Goal: Task Accomplishment & Management: Manage account settings

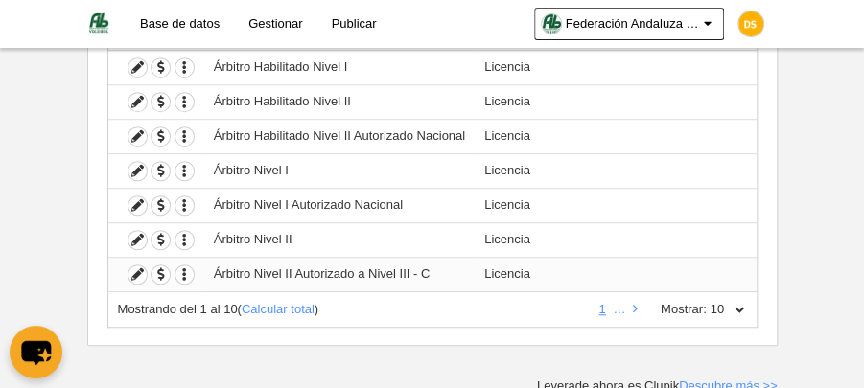
scroll to position [370, 0]
click at [631, 302] on link at bounding box center [635, 309] width 12 height 14
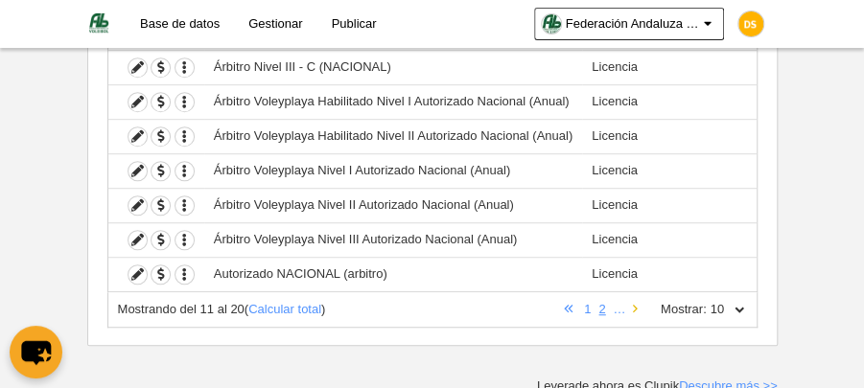
click at [635, 303] on icon at bounding box center [635, 309] width 5 height 12
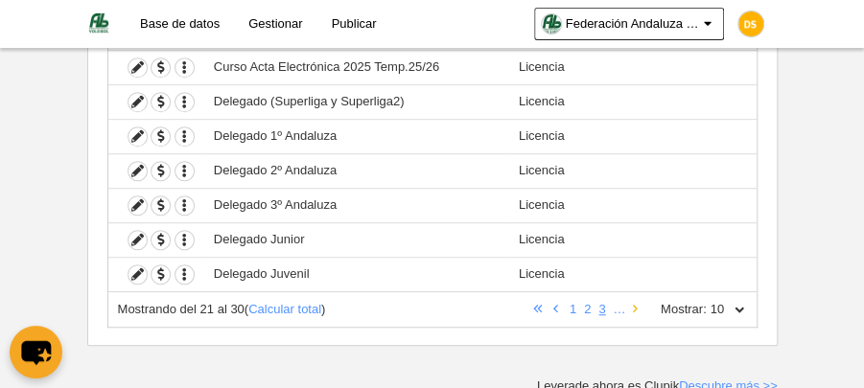
click at [632, 304] on link at bounding box center [635, 309] width 12 height 14
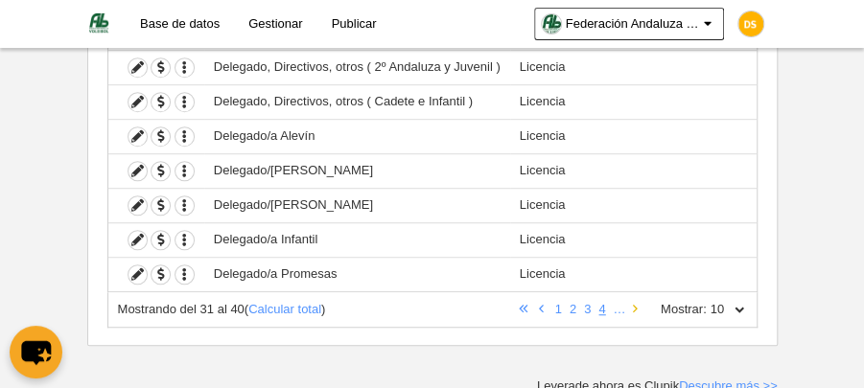
click at [637, 304] on icon at bounding box center [635, 309] width 5 height 12
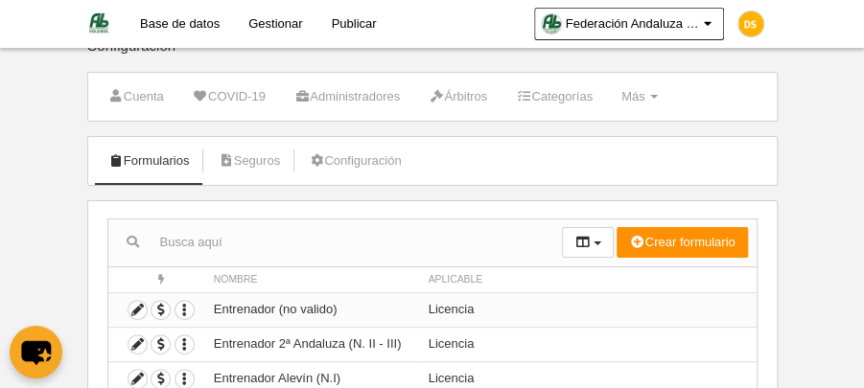
scroll to position [0, 0]
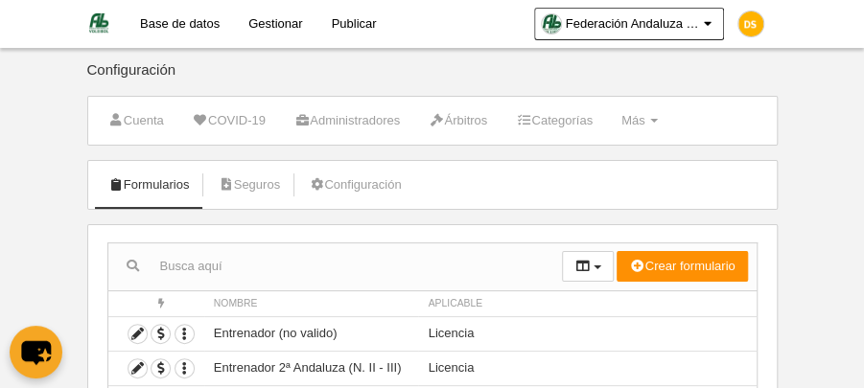
click at [277, 23] on link "Gestionar" at bounding box center [275, 24] width 82 height 48
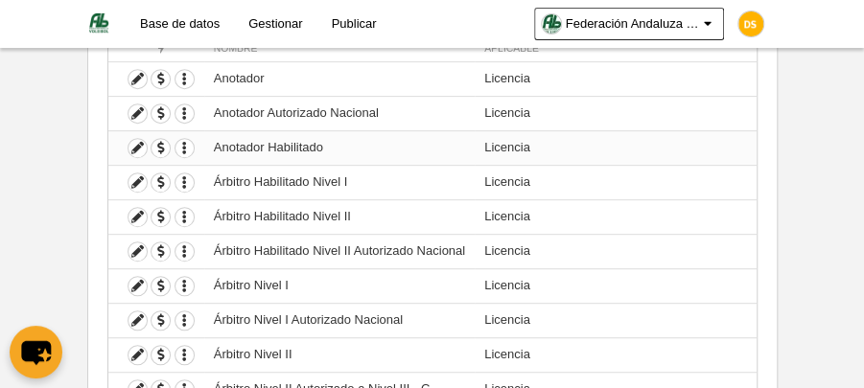
scroll to position [319, 0]
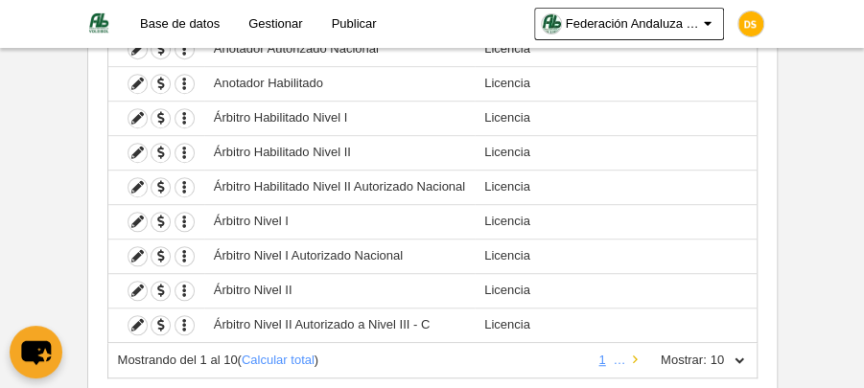
click at [637, 354] on icon at bounding box center [635, 360] width 5 height 12
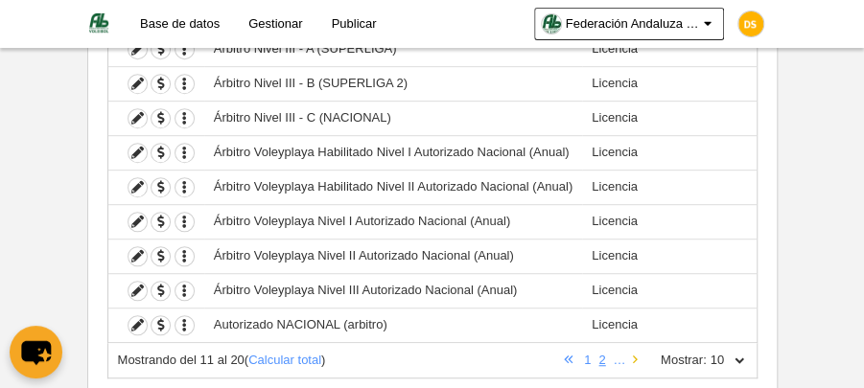
click at [637, 354] on icon at bounding box center [635, 360] width 5 height 12
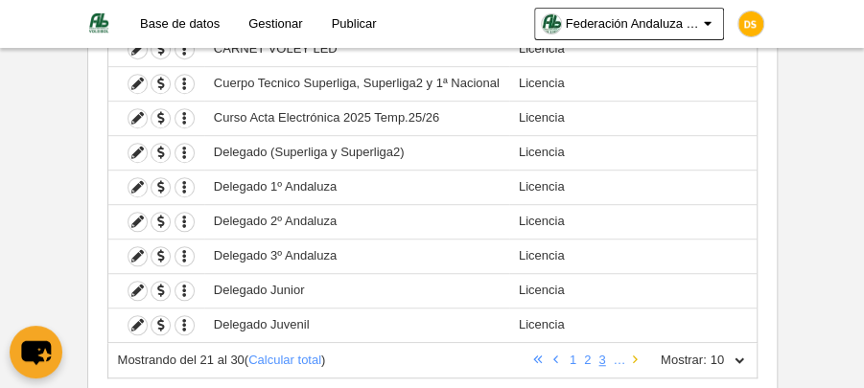
click at [637, 354] on icon at bounding box center [635, 360] width 5 height 12
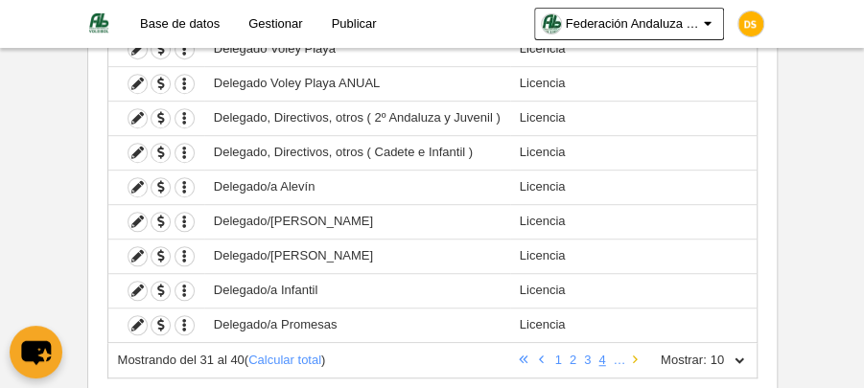
click at [635, 355] on icon at bounding box center [635, 360] width 5 height 12
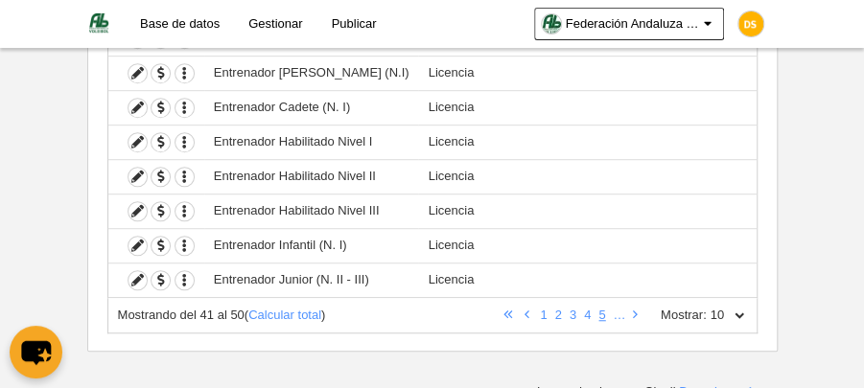
scroll to position [370, 0]
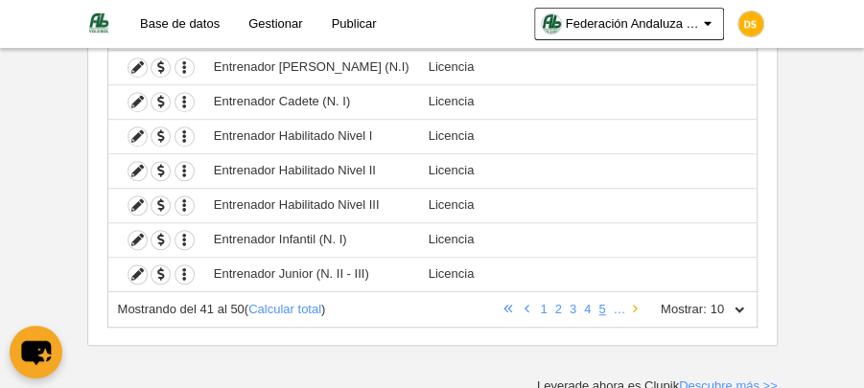
click at [639, 304] on link at bounding box center [635, 309] width 12 height 14
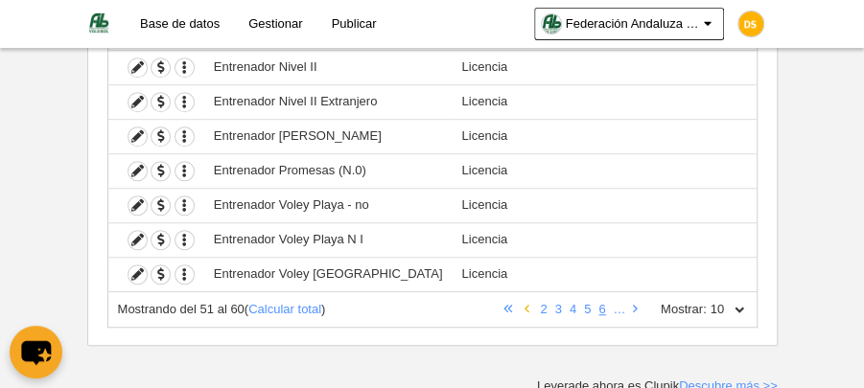
click at [526, 305] on icon at bounding box center [527, 309] width 5 height 12
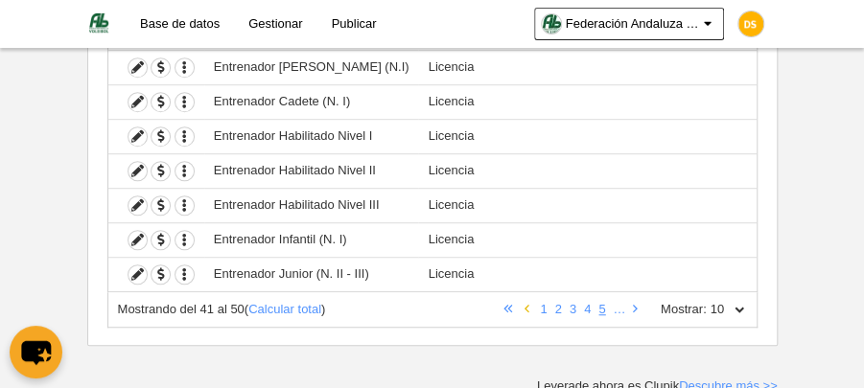
click at [531, 302] on link at bounding box center [527, 309] width 12 height 14
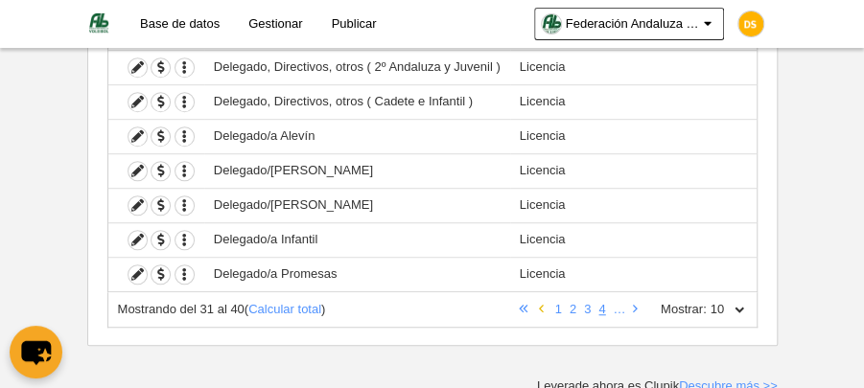
click at [543, 303] on icon at bounding box center [541, 309] width 5 height 12
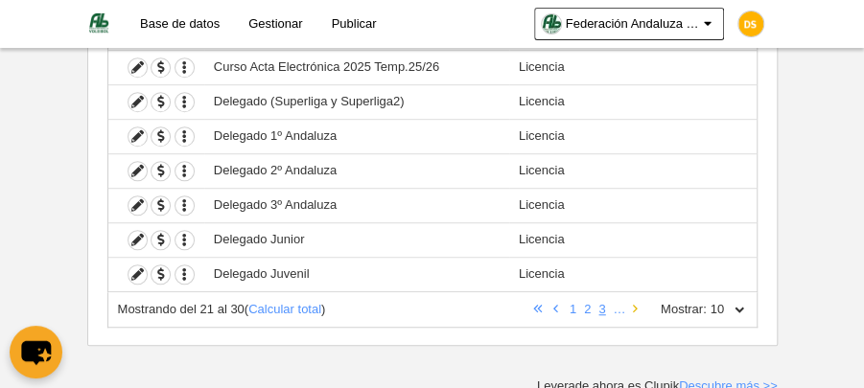
click at [635, 304] on icon at bounding box center [635, 309] width 5 height 12
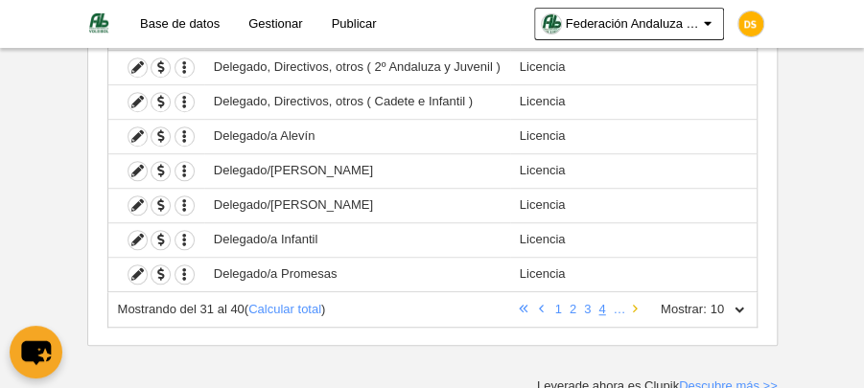
click at [637, 304] on icon at bounding box center [635, 309] width 5 height 12
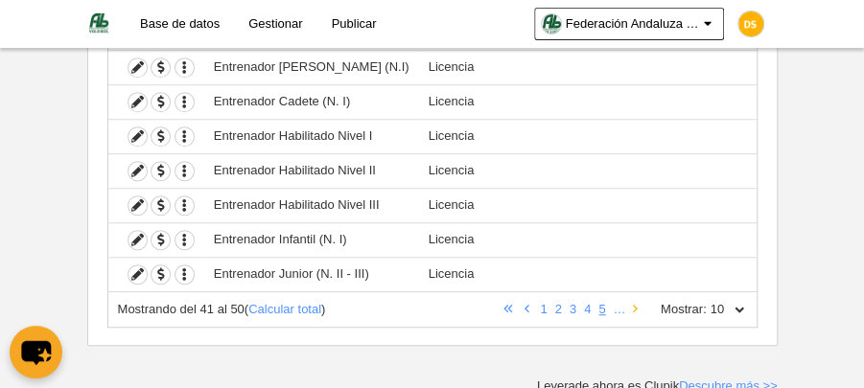
click at [637, 304] on icon at bounding box center [635, 309] width 5 height 12
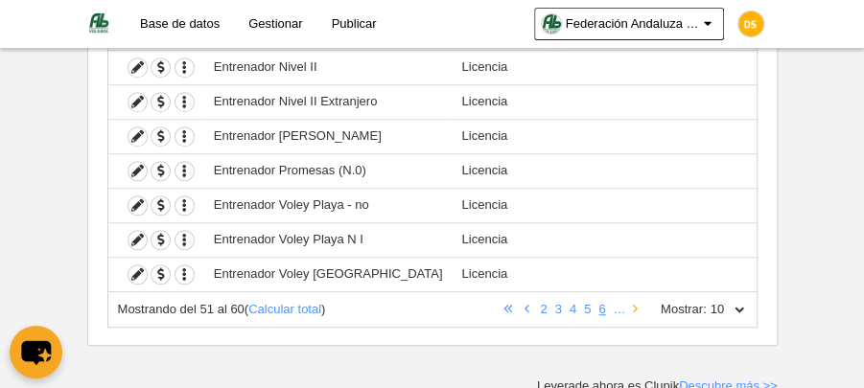
click at [637, 304] on icon at bounding box center [635, 309] width 5 height 12
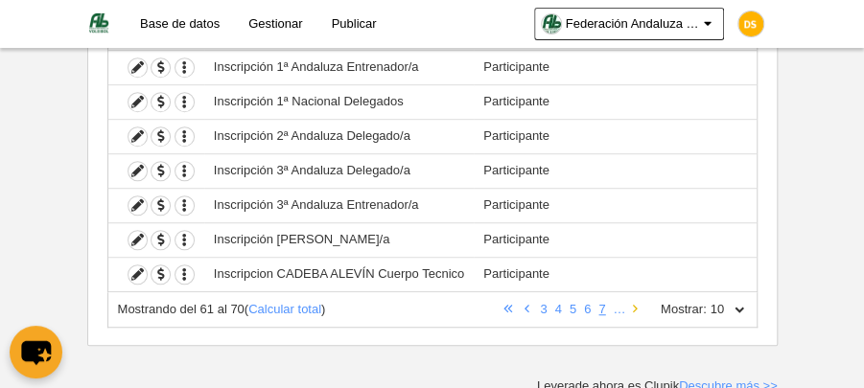
click at [637, 304] on icon at bounding box center [635, 309] width 5 height 12
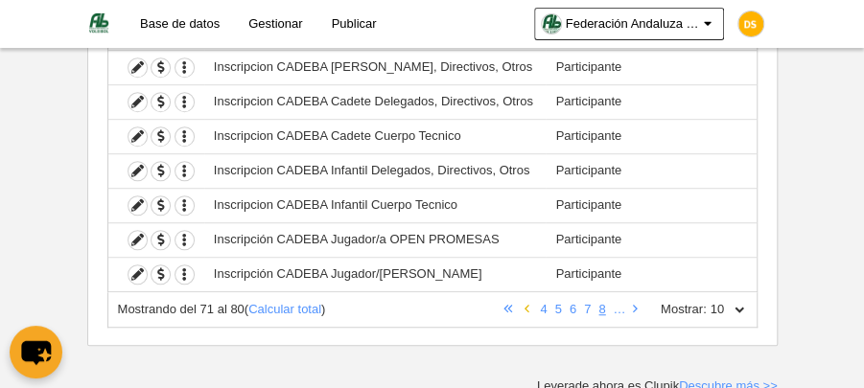
click at [532, 303] on link at bounding box center [527, 309] width 12 height 14
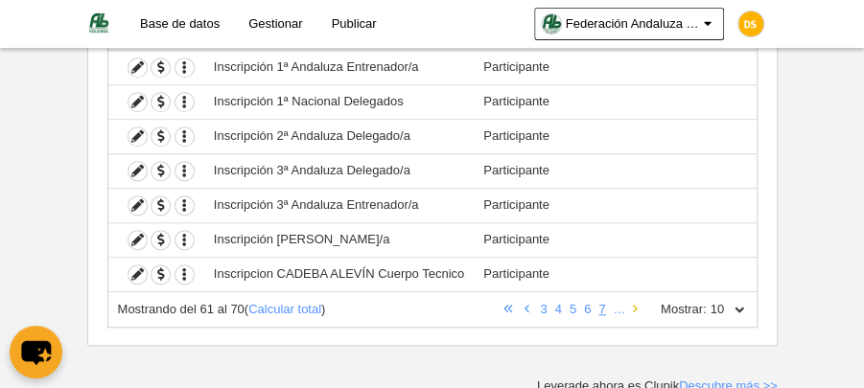
click at [633, 305] on icon at bounding box center [635, 309] width 5 height 12
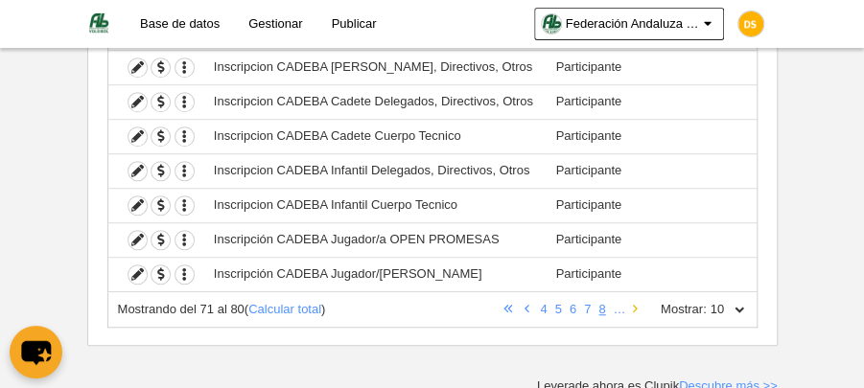
click at [633, 305] on icon at bounding box center [635, 309] width 5 height 12
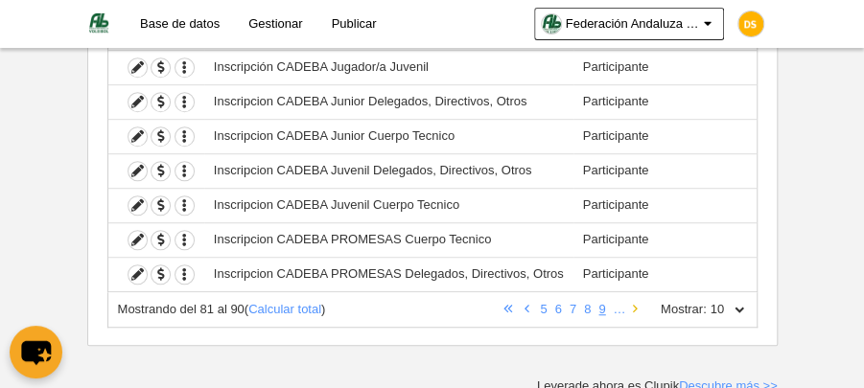
click at [633, 305] on icon at bounding box center [635, 309] width 5 height 12
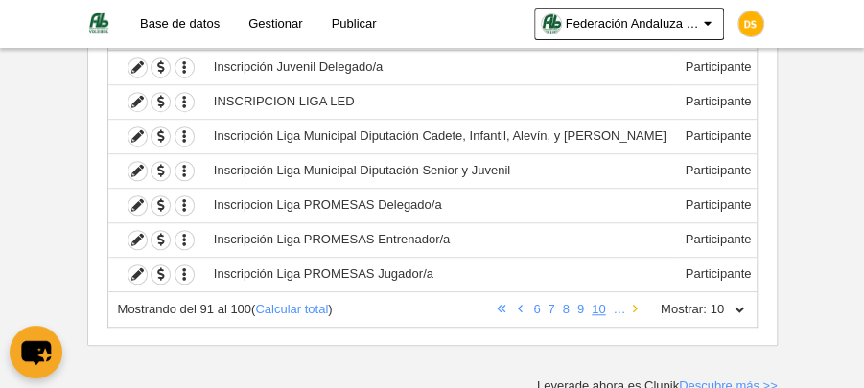
click at [633, 305] on icon at bounding box center [635, 309] width 5 height 12
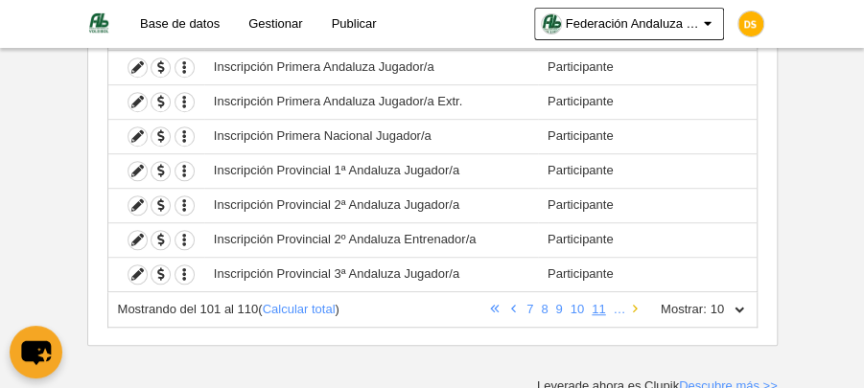
click at [633, 305] on icon at bounding box center [635, 309] width 5 height 12
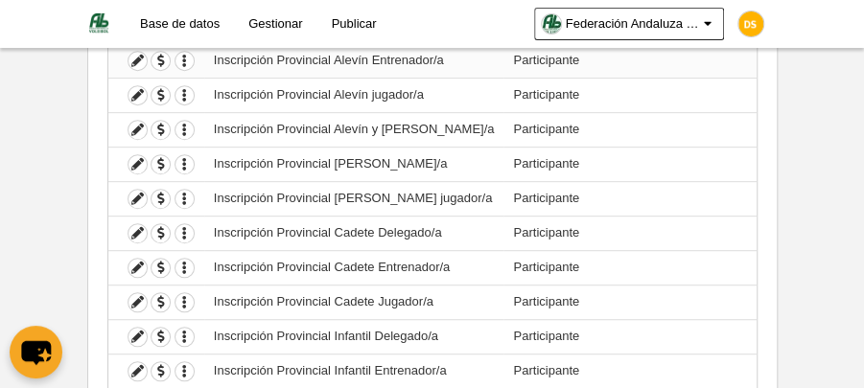
scroll to position [243, 0]
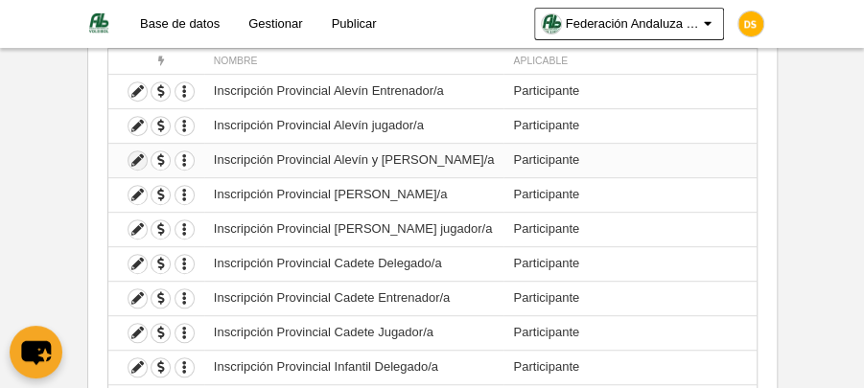
click at [137, 157] on icon at bounding box center [138, 161] width 18 height 18
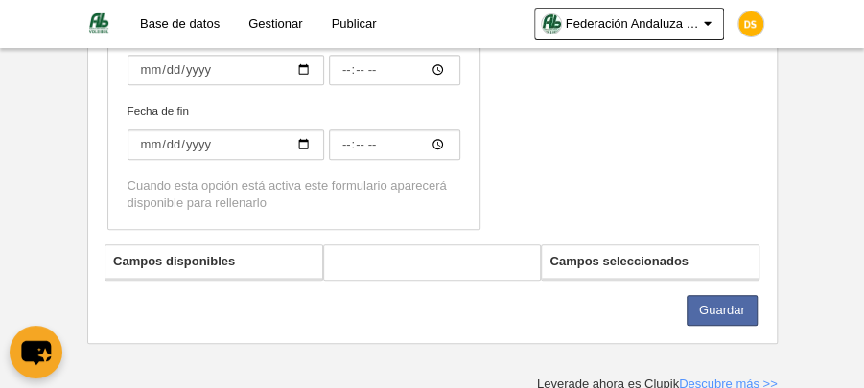
type input "Inscripción Provincial Alevín y [PERSON_NAME]/a"
checkbox input "true"
select select "selected"
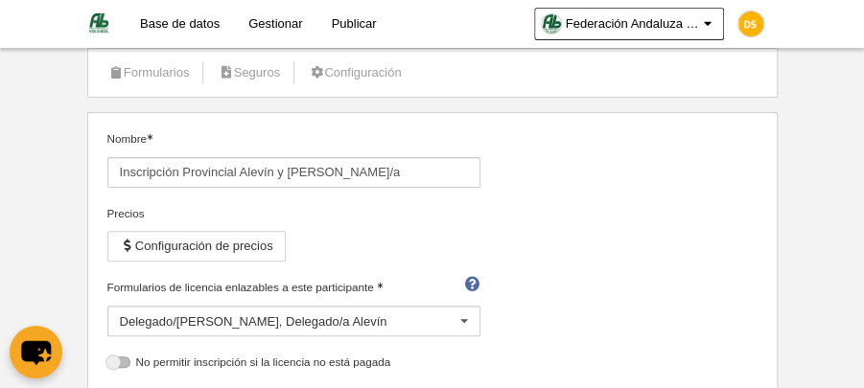
scroll to position [81, 0]
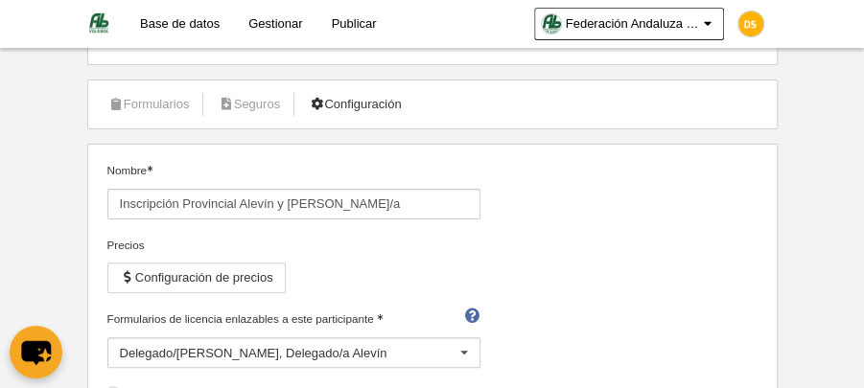
click at [361, 105] on link "Configuración" at bounding box center [354, 104] width 113 height 29
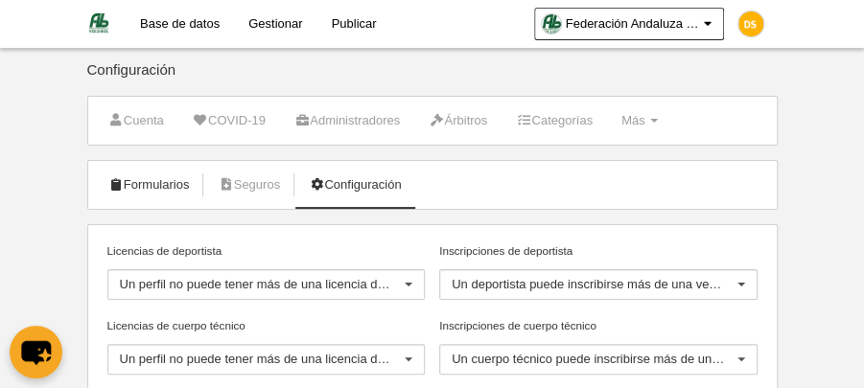
click at [162, 177] on link "Formularios" at bounding box center [149, 185] width 103 height 29
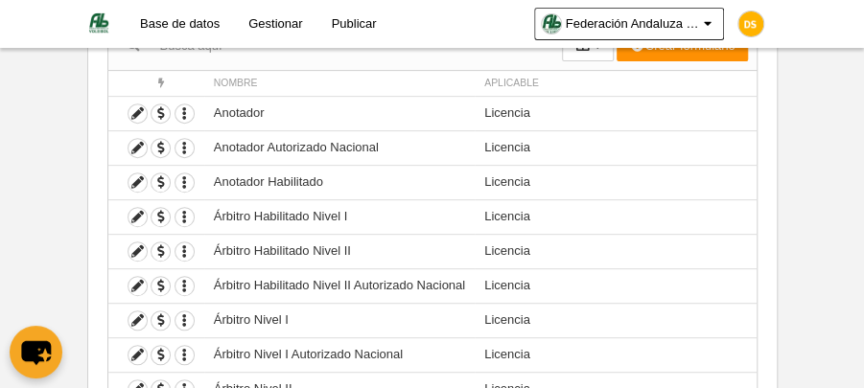
scroll to position [255, 0]
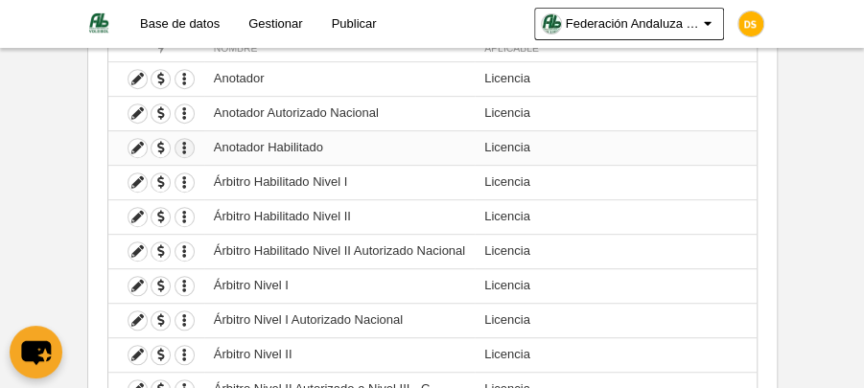
click at [184, 142] on icon "button" at bounding box center [184, 148] width 18 height 18
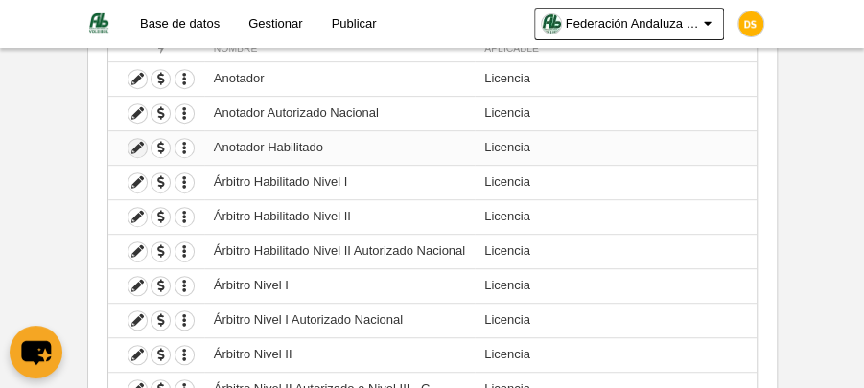
click at [134, 150] on icon at bounding box center [138, 148] width 18 height 18
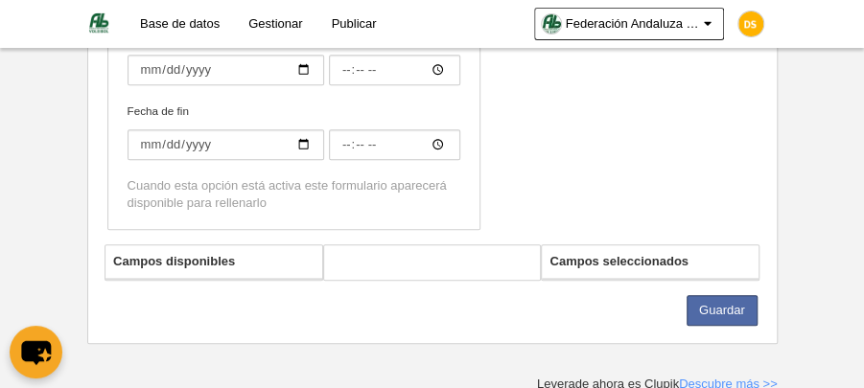
type input "Anotador Habilitado"
checkbox input "true"
type input "[DATE]"
type input "00:00"
type input "[DATE]"
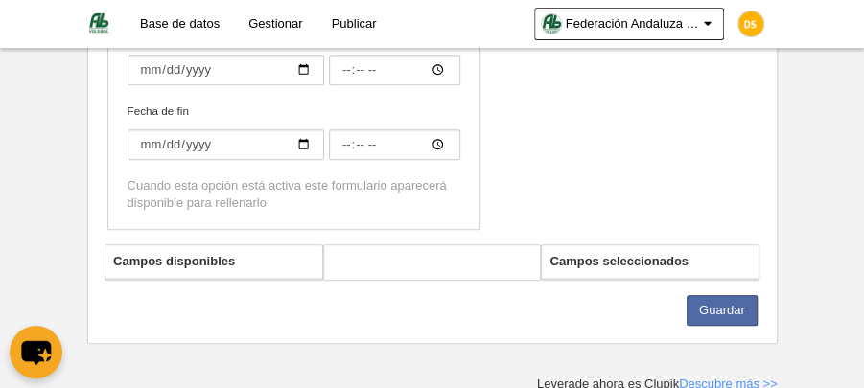
type input "23:59"
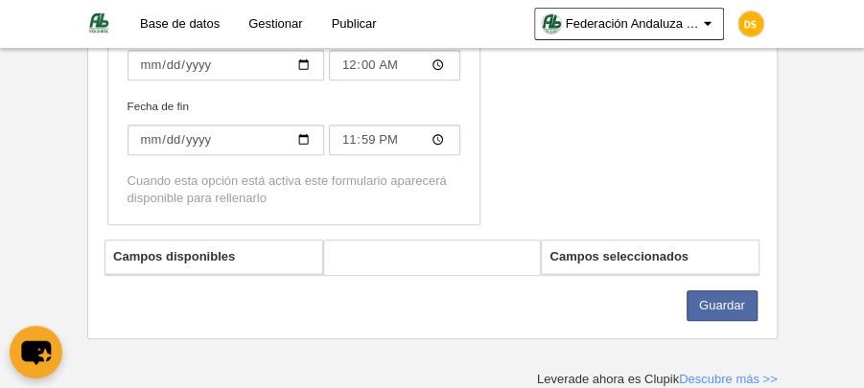
select select "selected"
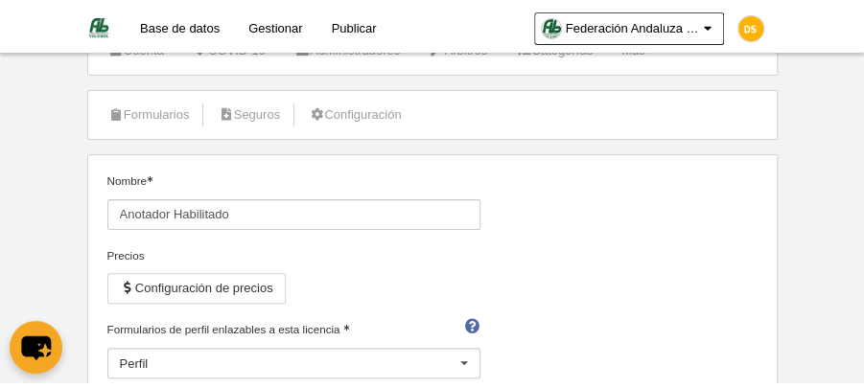
scroll to position [12, 0]
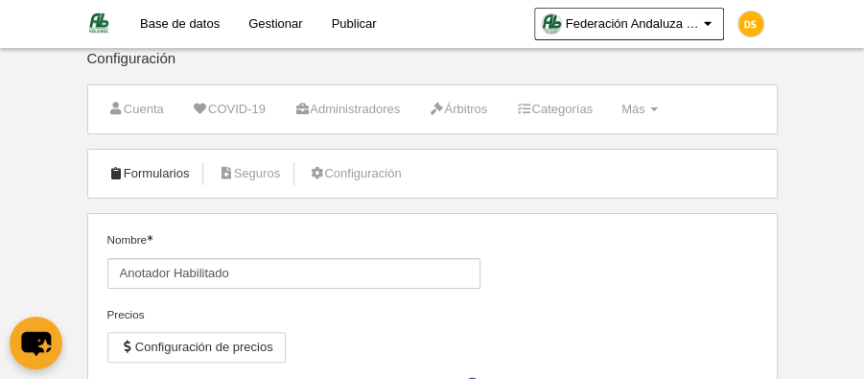
click at [172, 173] on link "Formularios" at bounding box center [149, 173] width 103 height 29
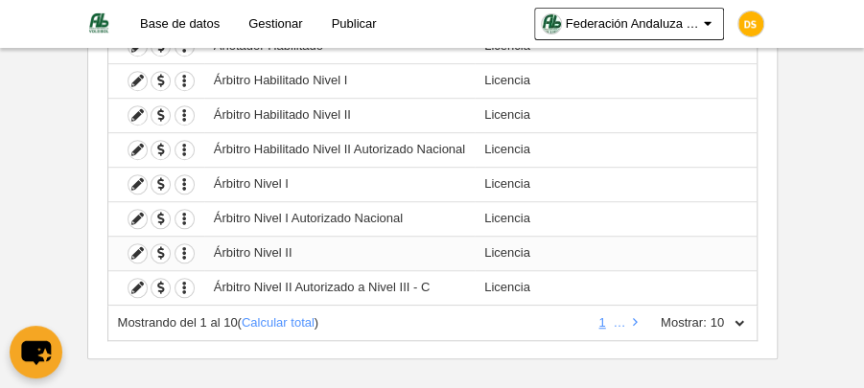
scroll to position [370, 0]
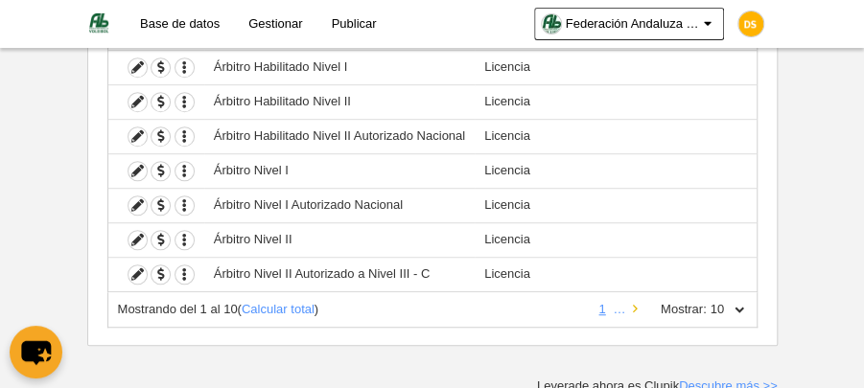
click at [637, 303] on icon at bounding box center [635, 309] width 5 height 12
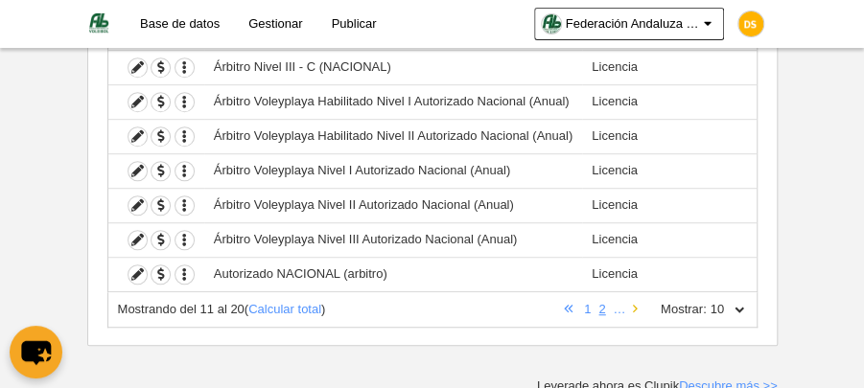
click at [637, 303] on icon at bounding box center [635, 309] width 5 height 12
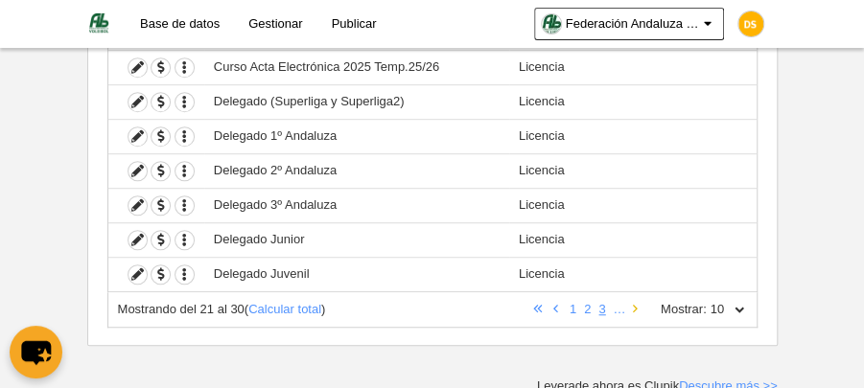
click at [637, 303] on icon at bounding box center [635, 309] width 5 height 12
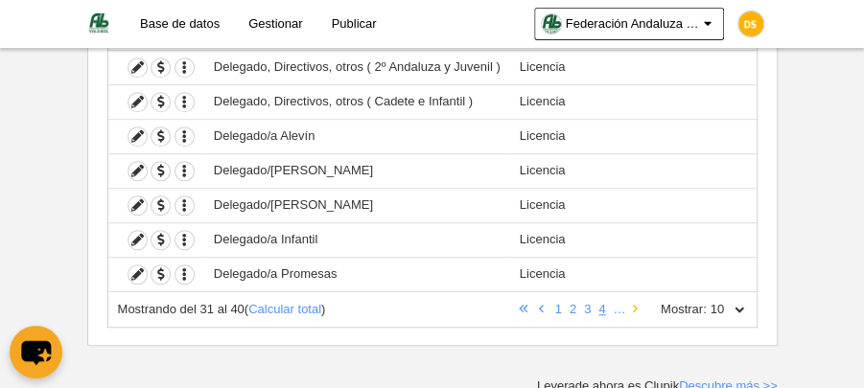
click at [637, 303] on icon at bounding box center [635, 309] width 5 height 12
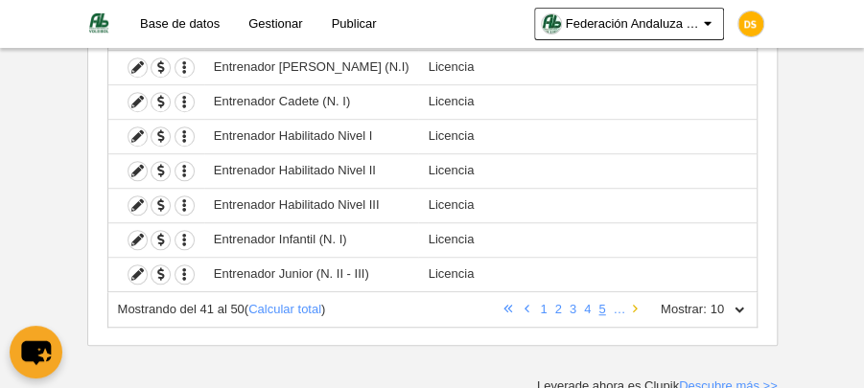
click at [637, 303] on icon at bounding box center [635, 309] width 5 height 12
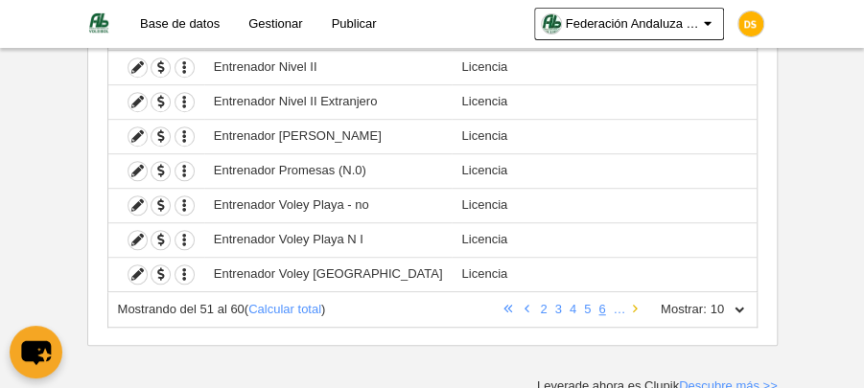
click at [637, 303] on icon at bounding box center [635, 309] width 5 height 12
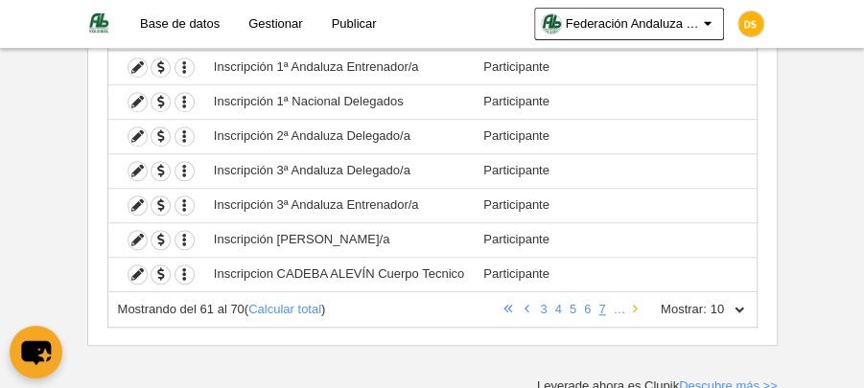
click at [637, 303] on icon at bounding box center [635, 309] width 5 height 12
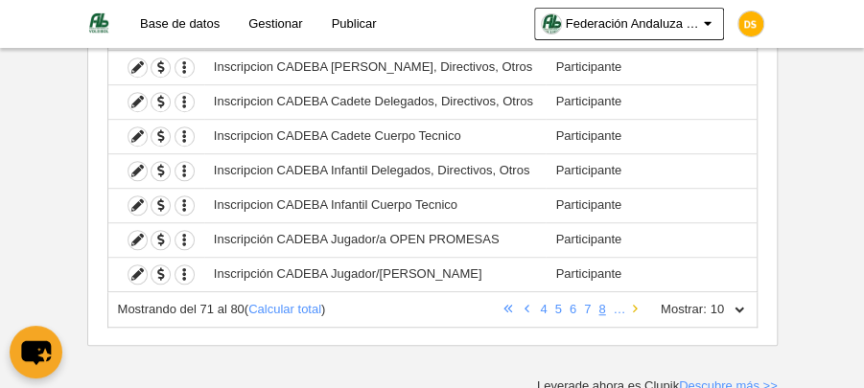
click at [637, 303] on icon at bounding box center [635, 309] width 5 height 12
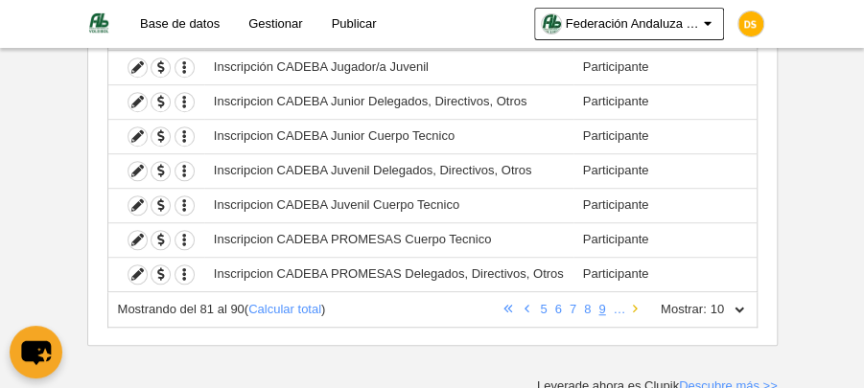
click at [637, 303] on icon at bounding box center [635, 309] width 5 height 12
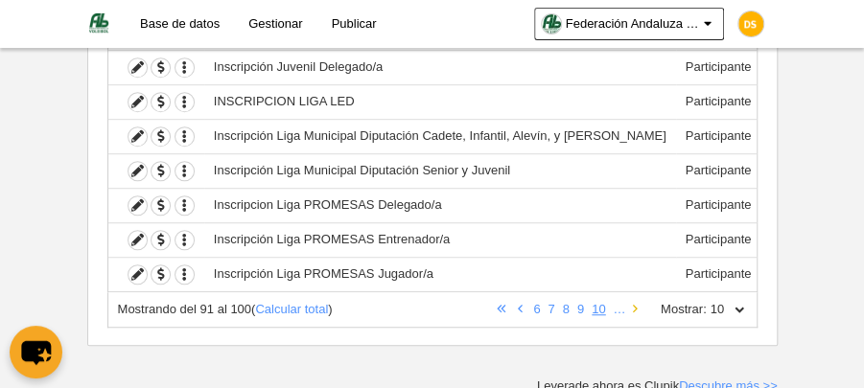
click at [637, 303] on icon at bounding box center [635, 309] width 5 height 12
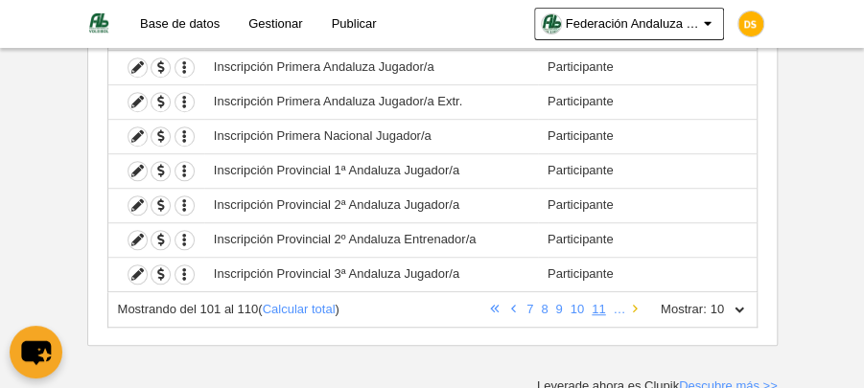
click at [637, 303] on icon at bounding box center [635, 309] width 5 height 12
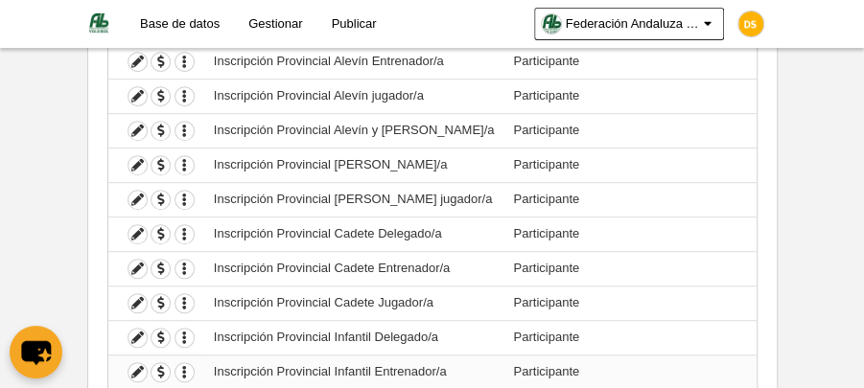
scroll to position [243, 0]
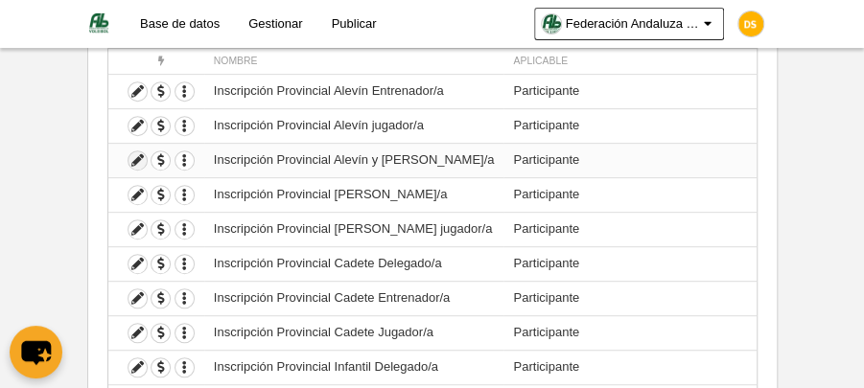
click at [135, 155] on icon at bounding box center [138, 161] width 18 height 18
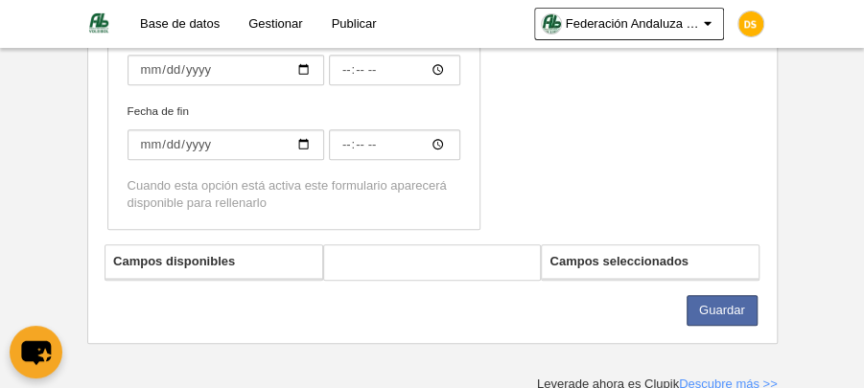
type input "Inscripción Provincial Alevín y [PERSON_NAME]/a"
checkbox input "true"
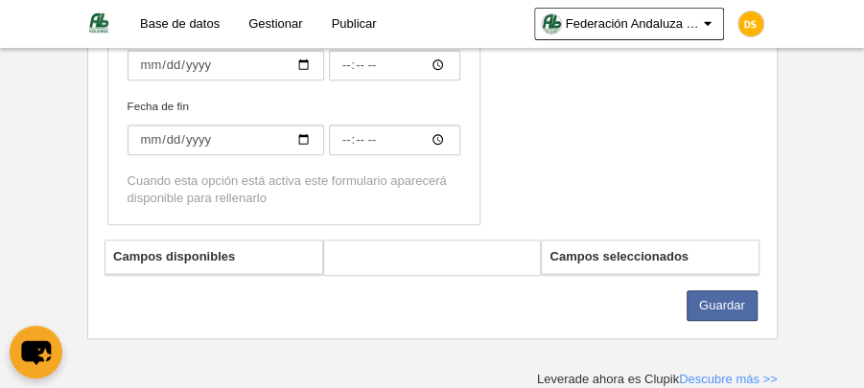
select select "selected"
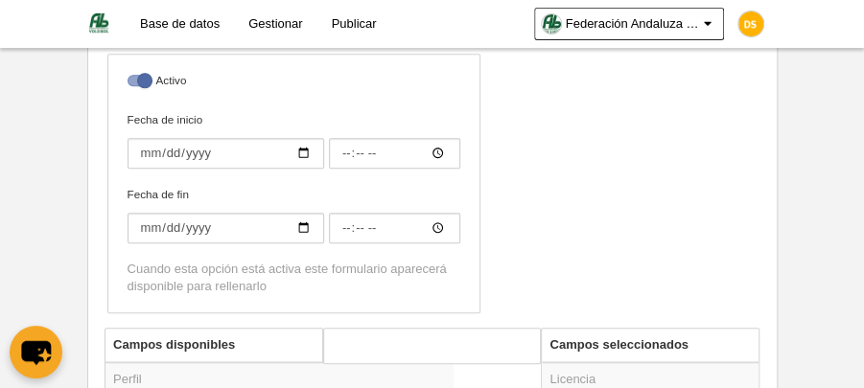
scroll to position [499, 0]
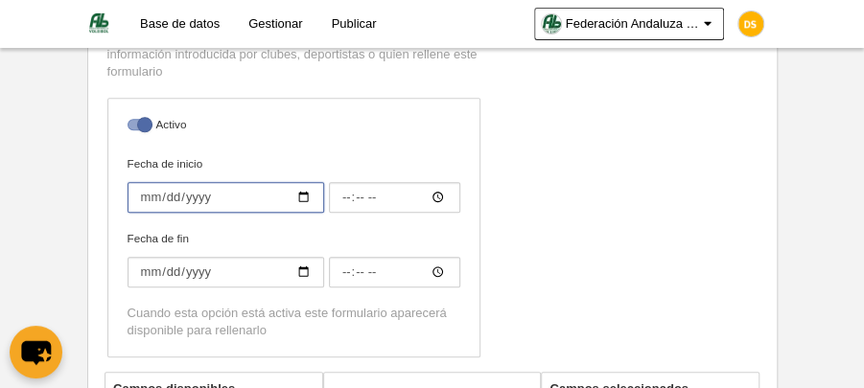
click at [303, 193] on input "Fecha de inicio" at bounding box center [226, 197] width 197 height 31
type input "[DATE]"
type input "00:00"
type input "[DATE]"
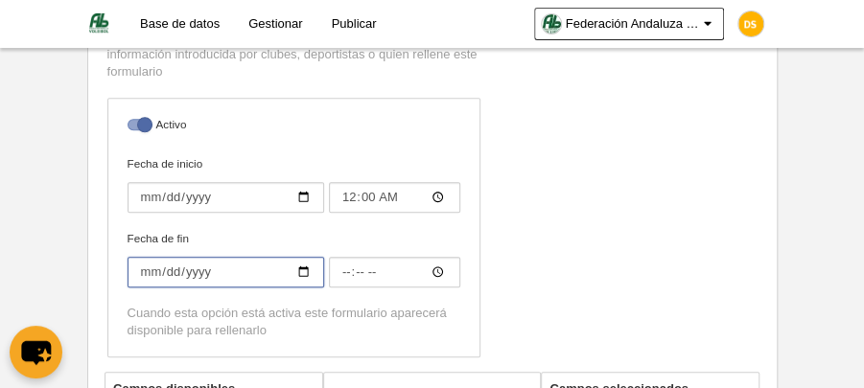
click at [306, 269] on input "Fecha de fin" at bounding box center [226, 272] width 197 height 31
type input "[DATE]"
type input "00:00"
type input "[DATE]"
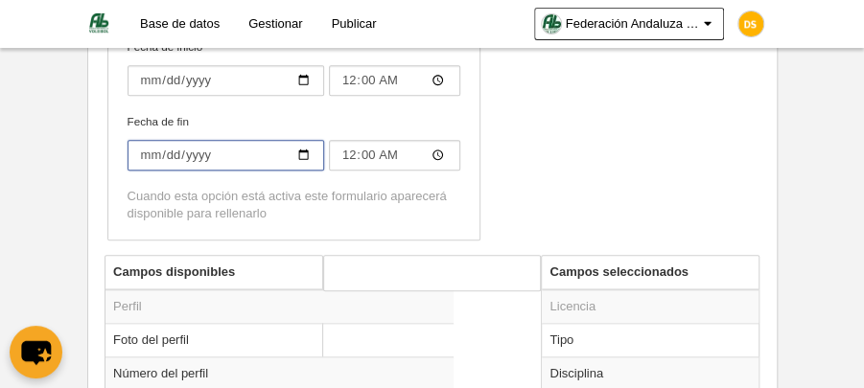
scroll to position [626, 0]
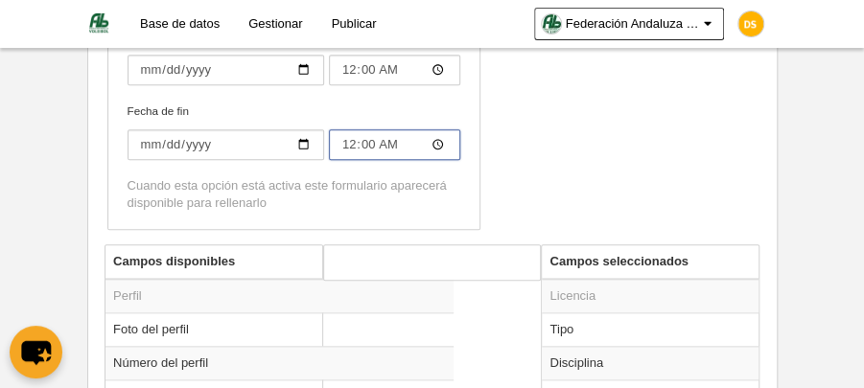
click at [370, 140] on input "00:00" at bounding box center [394, 144] width 131 height 31
click at [341, 139] on input "00:00" at bounding box center [394, 144] width 131 height 31
type input "23:59"
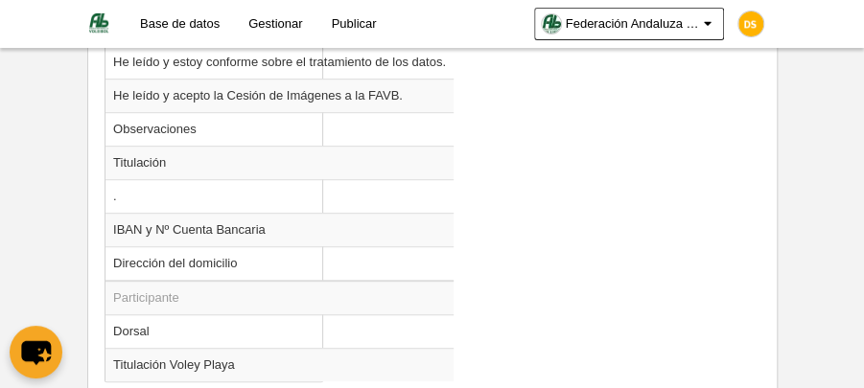
scroll to position [3022, 0]
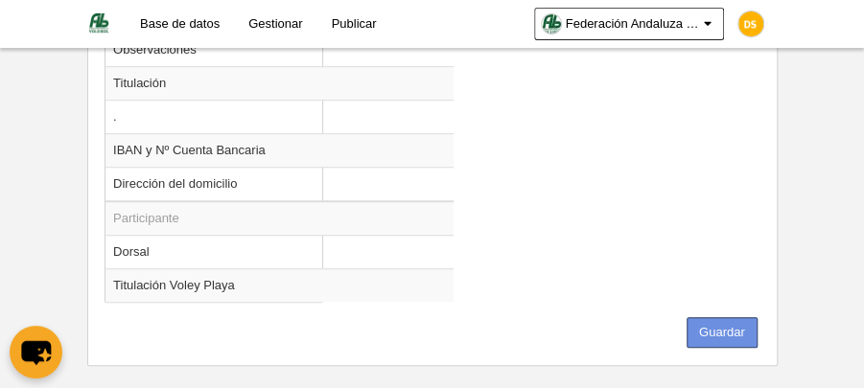
click at [729, 317] on button "Guardar" at bounding box center [722, 332] width 71 height 31
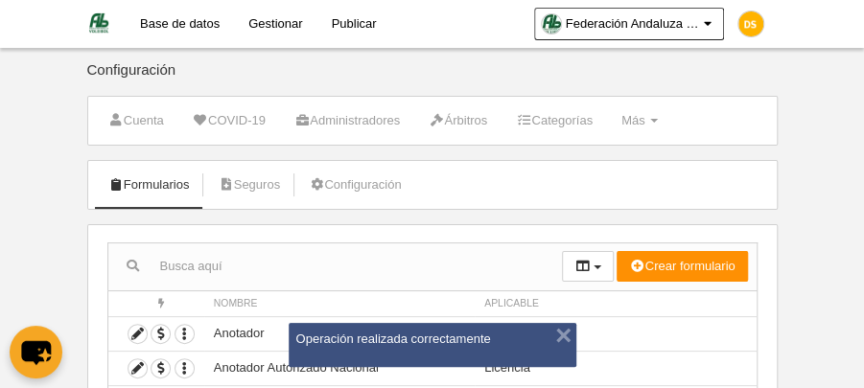
click at [200, 26] on link "Base de datos" at bounding box center [180, 24] width 108 height 48
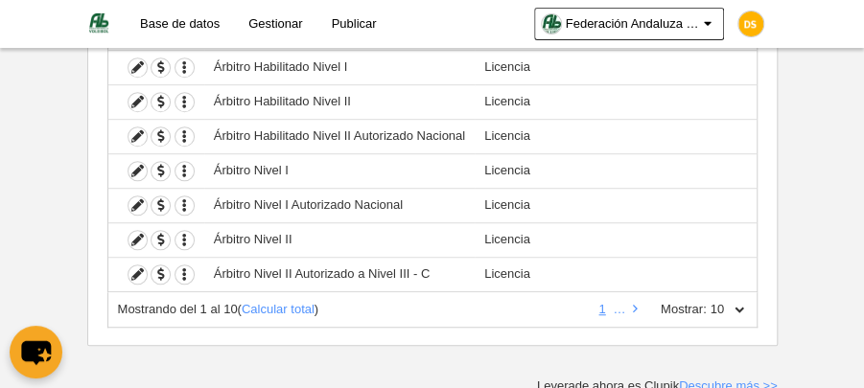
scroll to position [370, 0]
click at [637, 305] on icon at bounding box center [635, 309] width 5 height 12
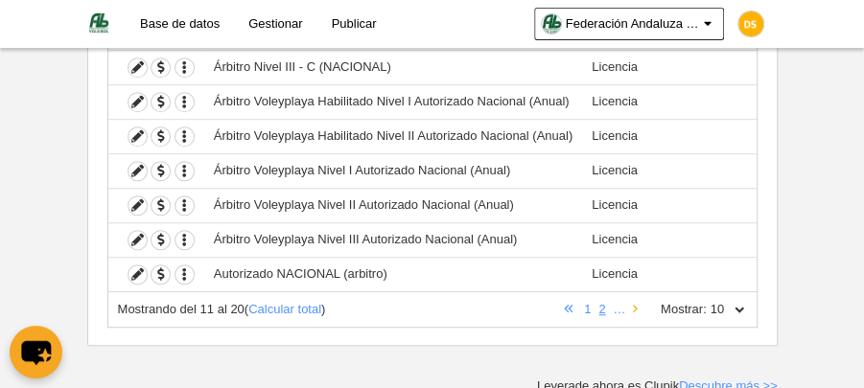
click at [637, 305] on icon at bounding box center [635, 309] width 5 height 12
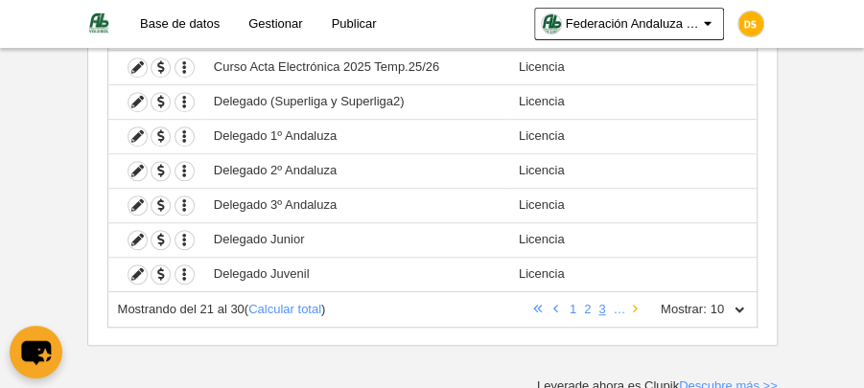
click at [636, 304] on icon at bounding box center [635, 309] width 5 height 12
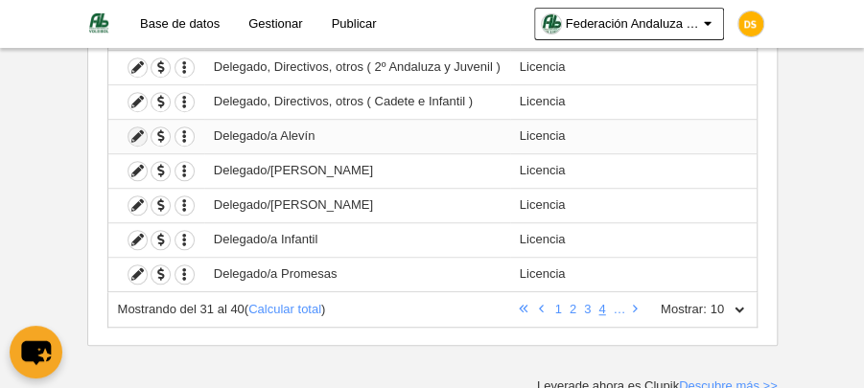
click at [132, 130] on icon at bounding box center [138, 137] width 18 height 18
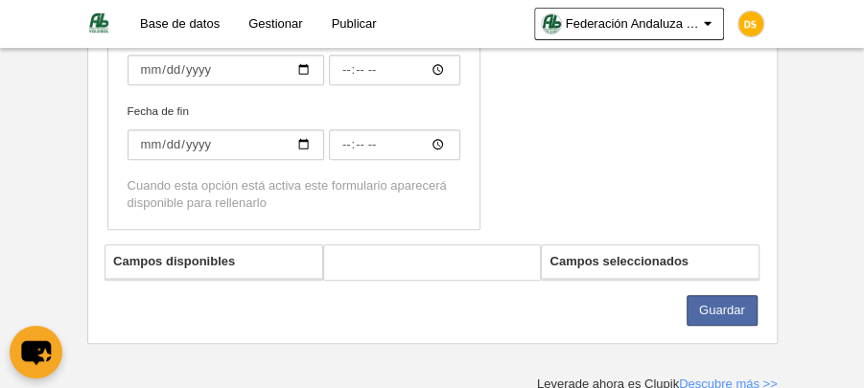
type input "Delegado/a Alevín"
checkbox input "true"
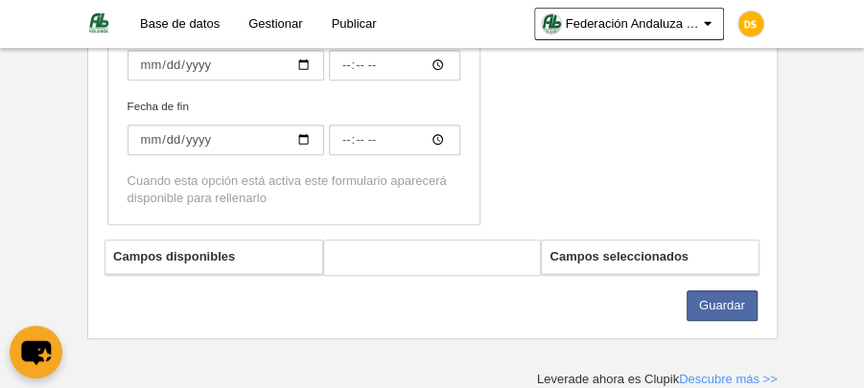
select select "selected"
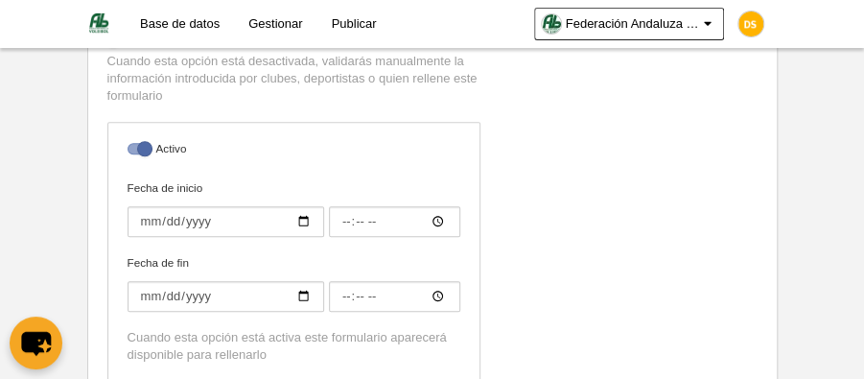
scroll to position [429, 0]
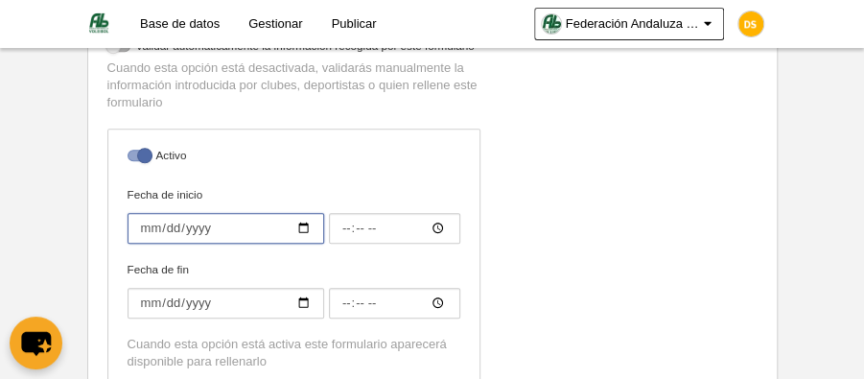
click at [302, 224] on input "Fecha de inicio" at bounding box center [226, 228] width 197 height 31
type input "[DATE]"
type input "00:00"
type input "[DATE]"
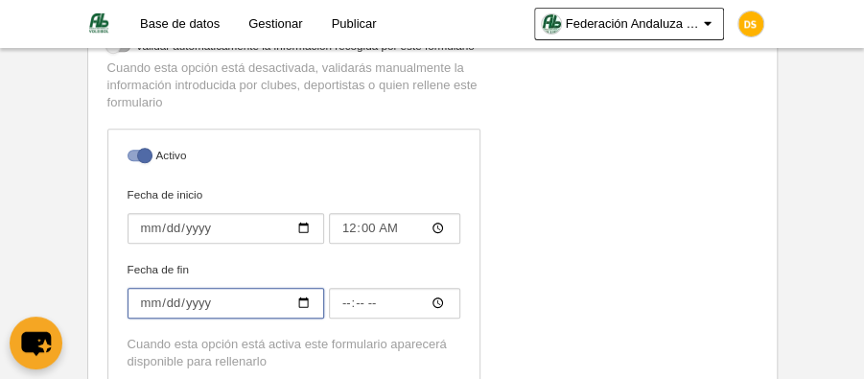
click at [302, 298] on input "Fecha de fin" at bounding box center [226, 303] width 197 height 31
type input "[DATE]"
type input "00:00"
type input "[DATE]"
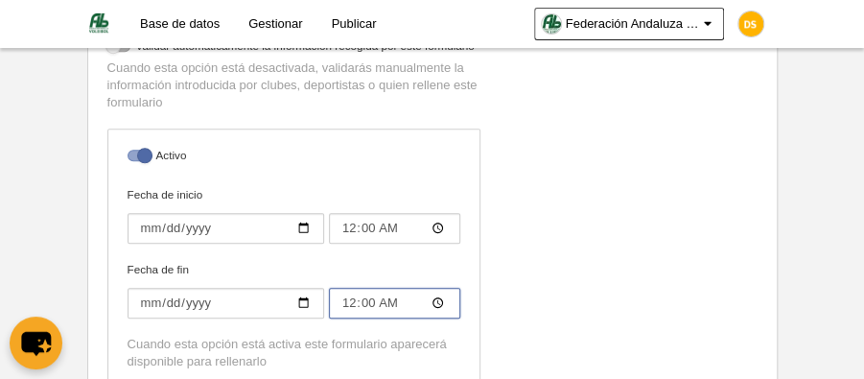
click at [347, 297] on input "00:00" at bounding box center [394, 303] width 131 height 31
type input "23:59"
click at [533, 276] on div "Nombre Delegado/a Alevín Precios Configuración de precios Formularios de perfil…" at bounding box center [432, 108] width 665 height 589
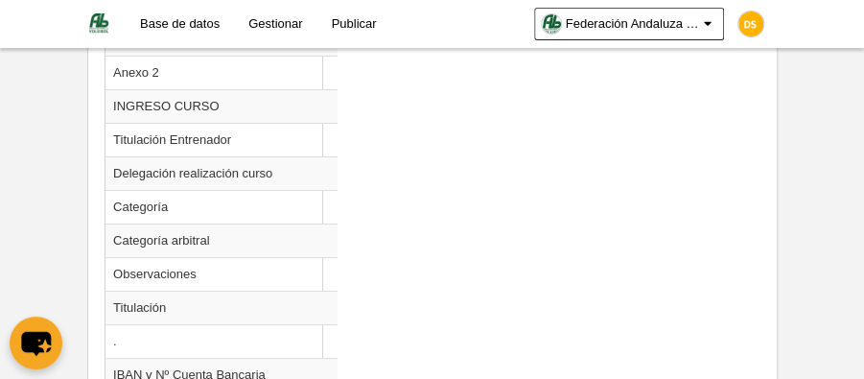
scroll to position [2625, 0]
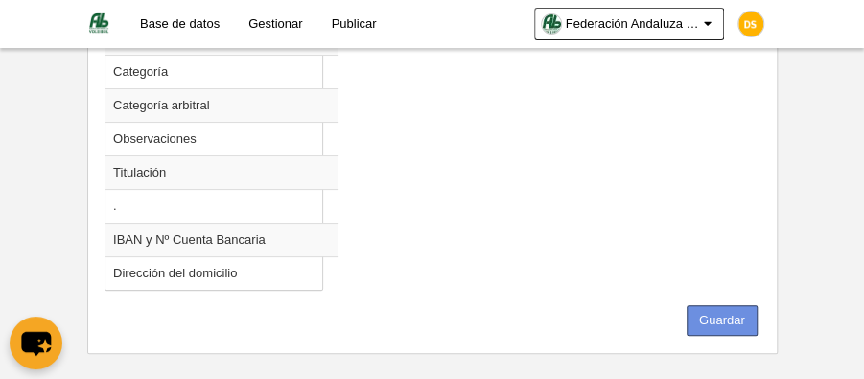
click at [741, 305] on button "Guardar" at bounding box center [722, 320] width 71 height 31
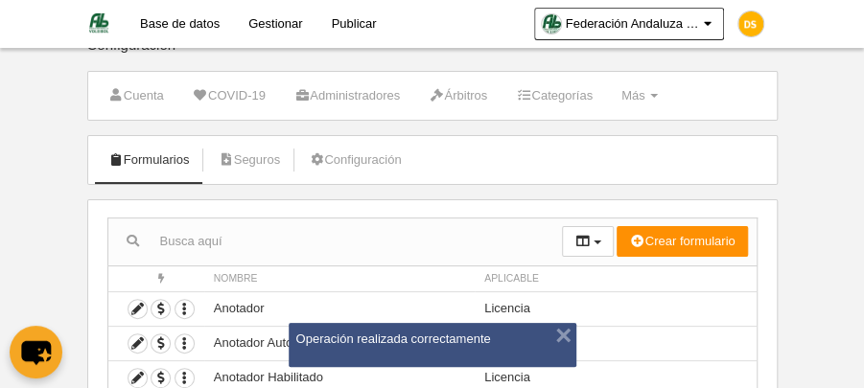
scroll to position [370, 0]
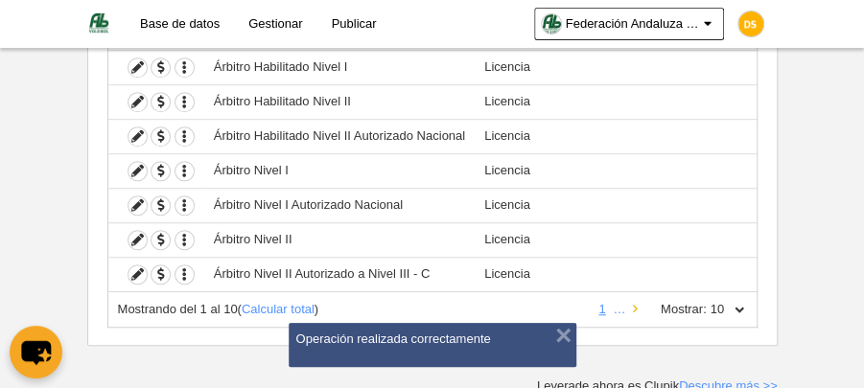
click at [636, 303] on icon at bounding box center [635, 309] width 5 height 12
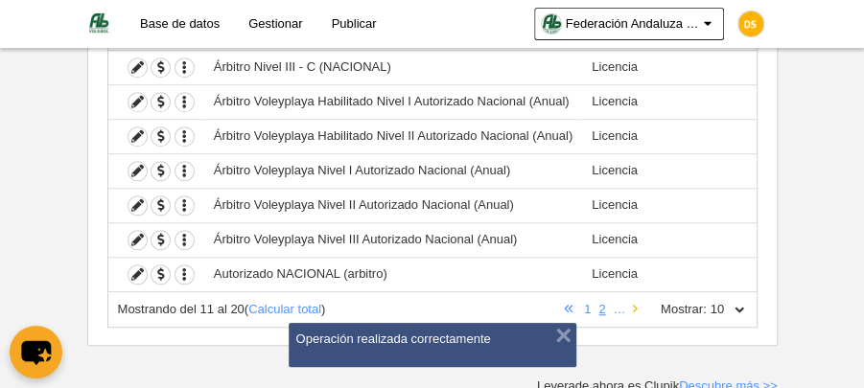
click at [637, 303] on icon at bounding box center [635, 309] width 5 height 12
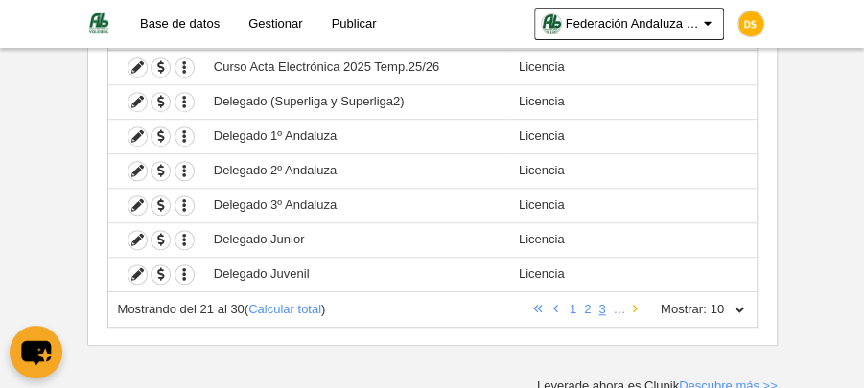
click at [639, 302] on link at bounding box center [635, 309] width 12 height 14
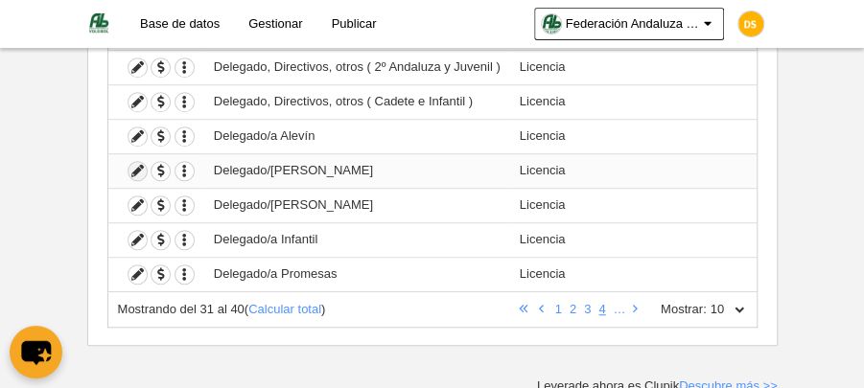
click at [132, 163] on icon at bounding box center [138, 171] width 18 height 18
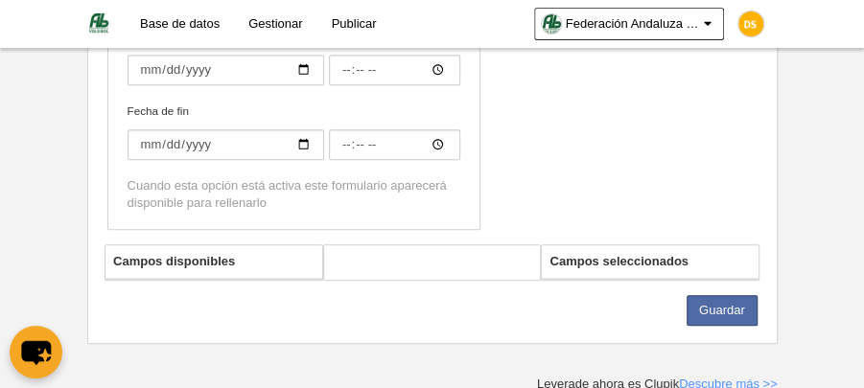
type input "Delegado/[PERSON_NAME]"
checkbox input "true"
select select "selected"
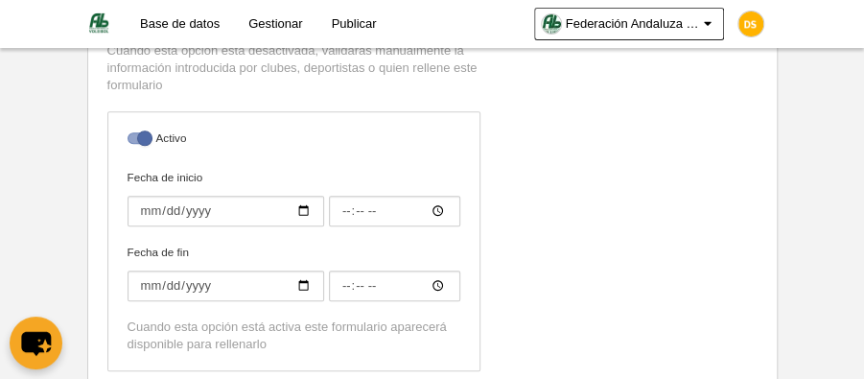
scroll to position [523, 0]
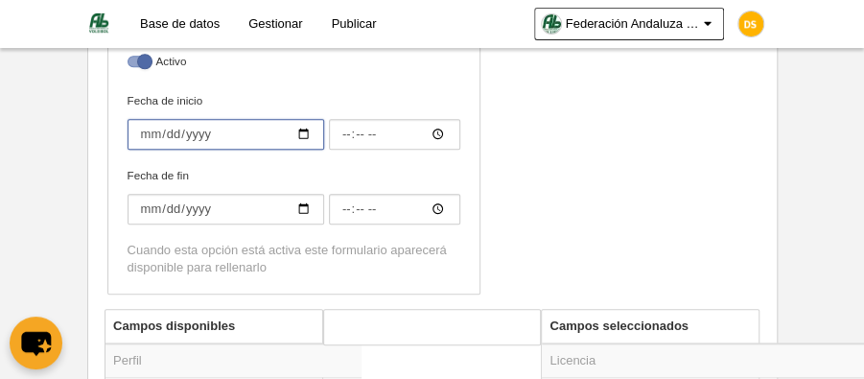
click at [161, 130] on input "Fecha de inicio" at bounding box center [226, 134] width 197 height 31
click at [302, 129] on input "Fecha de inicio" at bounding box center [226, 134] width 197 height 31
type input "[DATE]"
type input "00:00"
type input "[DATE]"
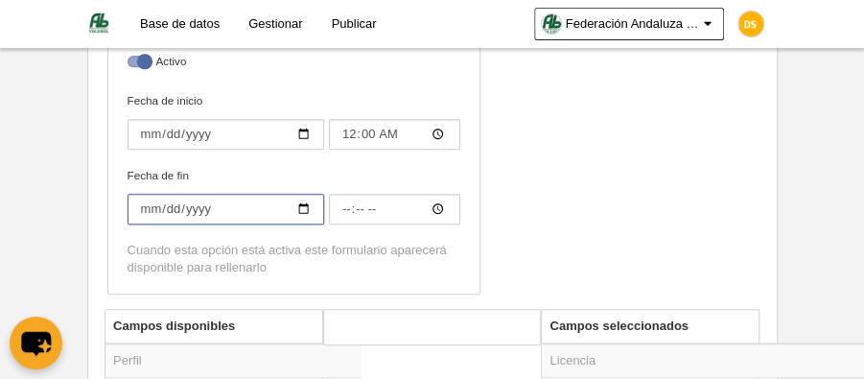
click at [197, 205] on input "Fecha de fin" at bounding box center [226, 209] width 197 height 31
click at [306, 207] on input "Fecha de fin" at bounding box center [226, 209] width 197 height 31
type input "[DATE]"
type input "00:00"
type input "[DATE]"
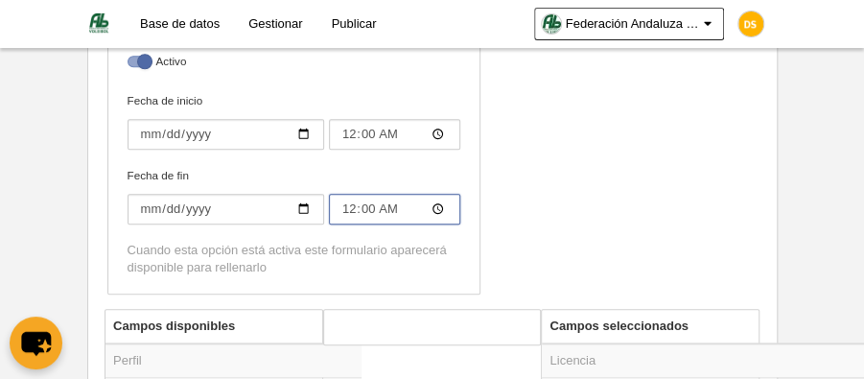
click at [348, 206] on input "00:00" at bounding box center [394, 209] width 131 height 31
type input "23:59"
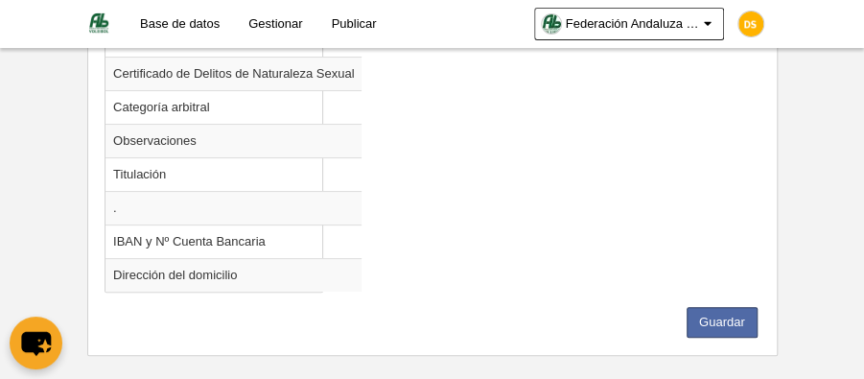
scroll to position [2658, 0]
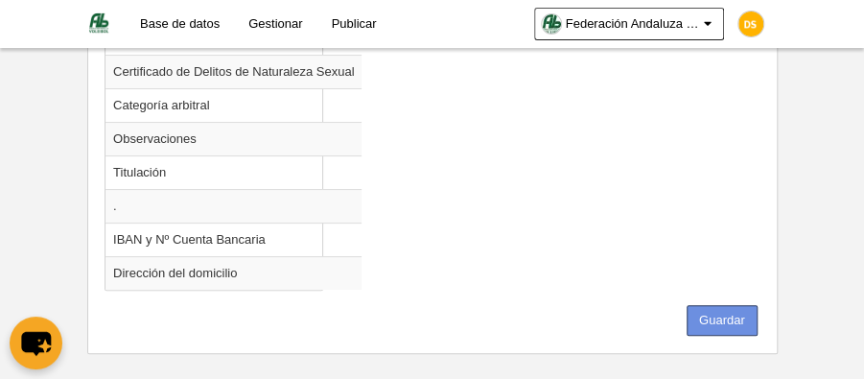
click at [731, 305] on button "Guardar" at bounding box center [722, 320] width 71 height 31
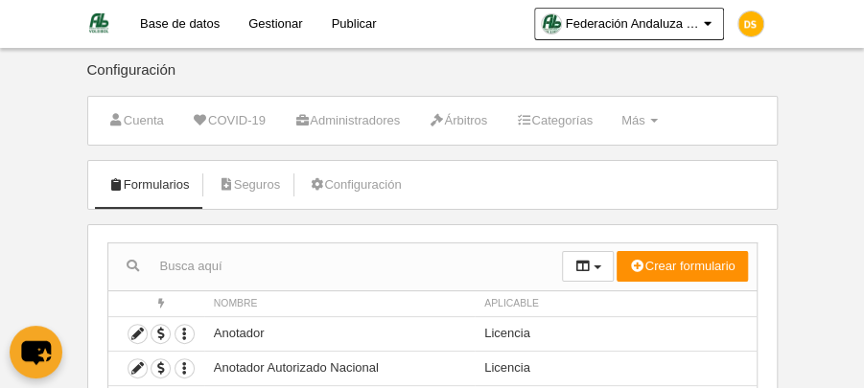
click at [196, 27] on link "Base de datos" at bounding box center [180, 24] width 108 height 48
